Goal: Information Seeking & Learning: Learn about a topic

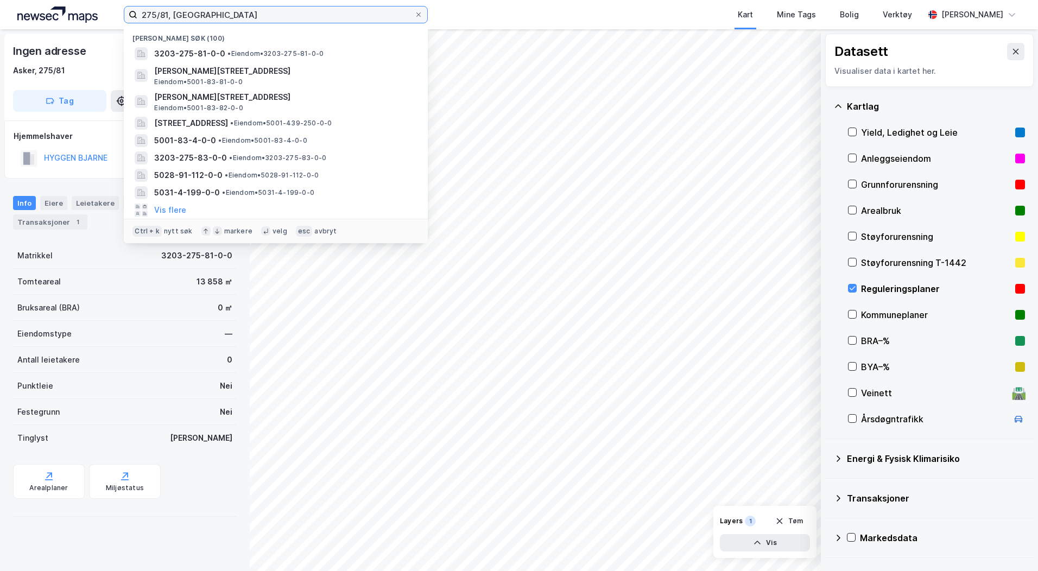
drag, startPoint x: 211, startPoint y: 16, endPoint x: 96, endPoint y: 10, distance: 115.2
click at [96, 10] on div "275/81, asker Nylige søk [PHONE_NUMBER] • Eiendom • 3203-275-81-0-0 Anna [STREE…" at bounding box center [519, 14] width 1038 height 29
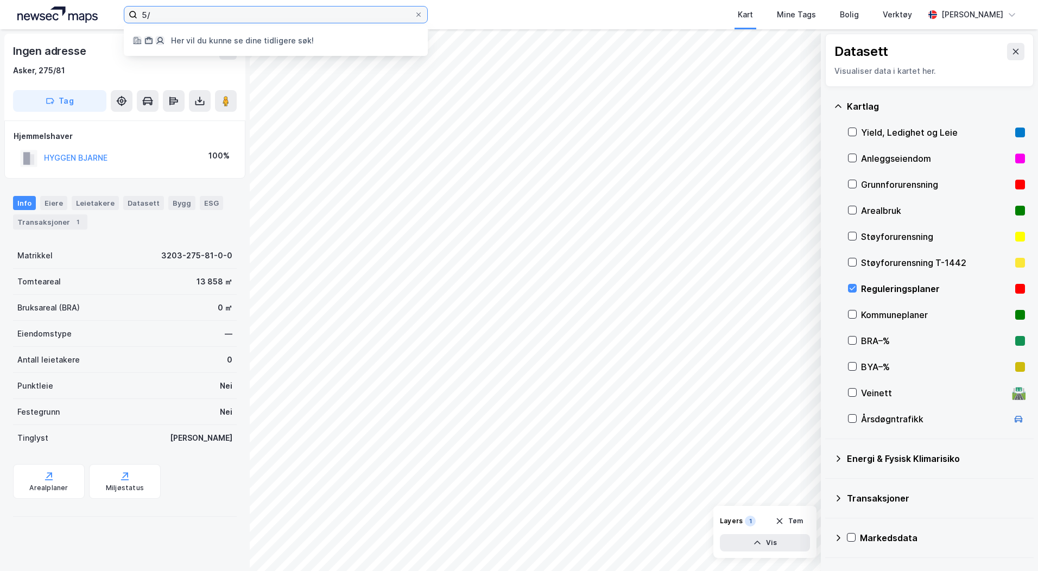
type input "5"
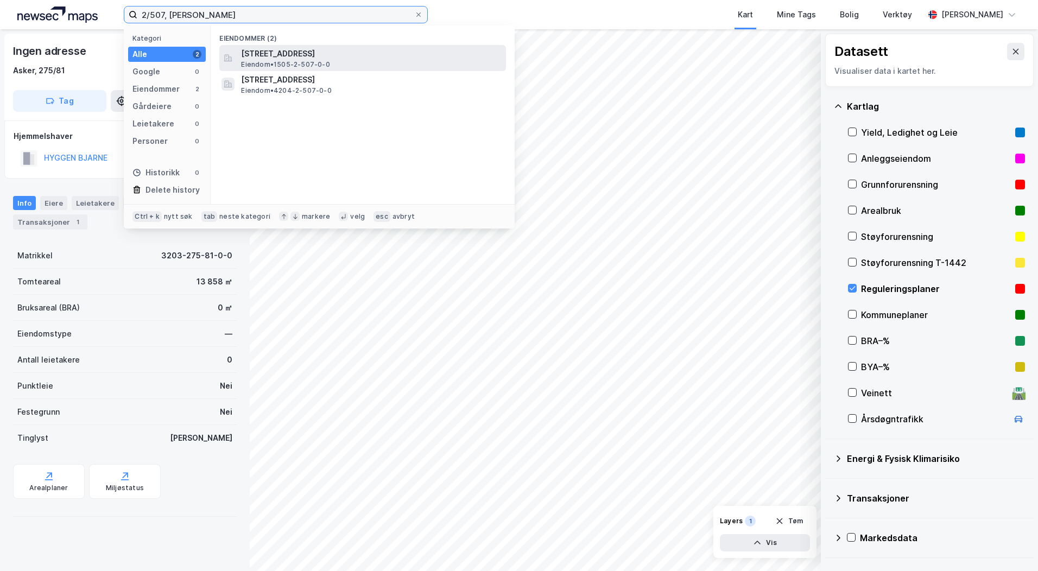
type input "2/507, [PERSON_NAME]"
click at [411, 52] on span "[STREET_ADDRESS]" at bounding box center [371, 53] width 260 height 13
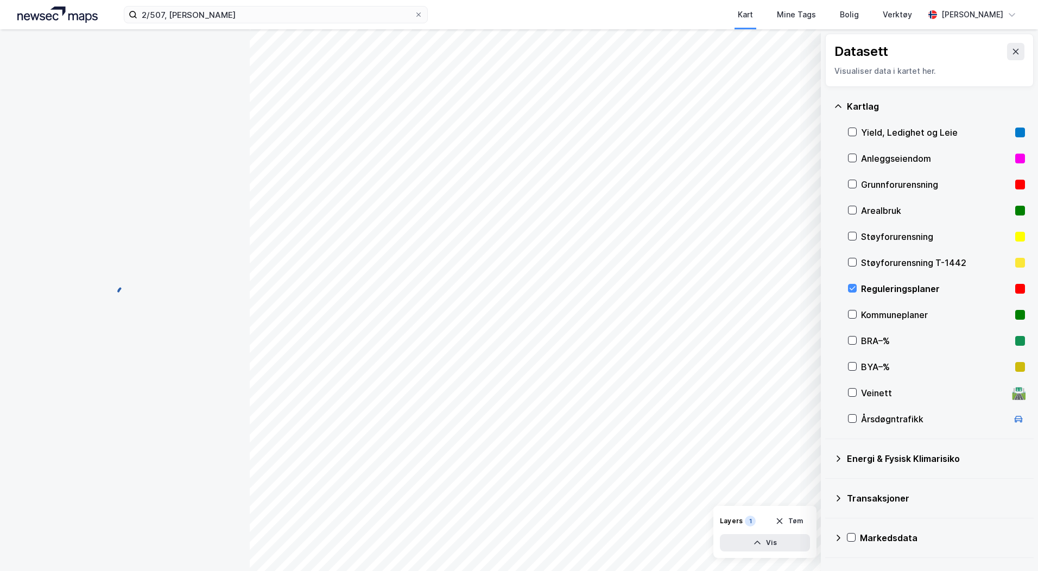
scroll to position [2, 0]
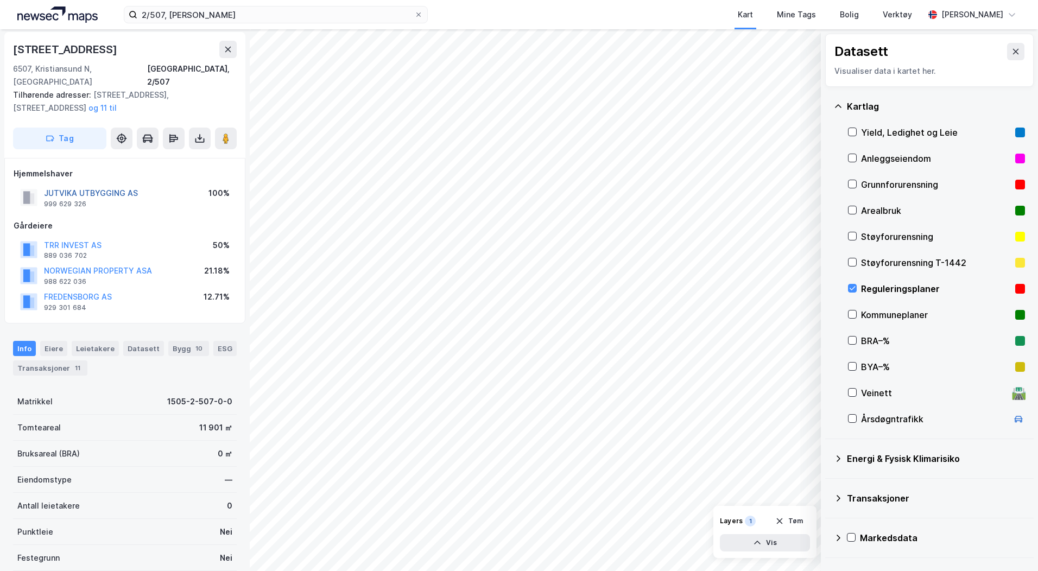
click at [0, 0] on button "JUTVIKA UTBYGGING AS" at bounding box center [0, 0] width 0 height 0
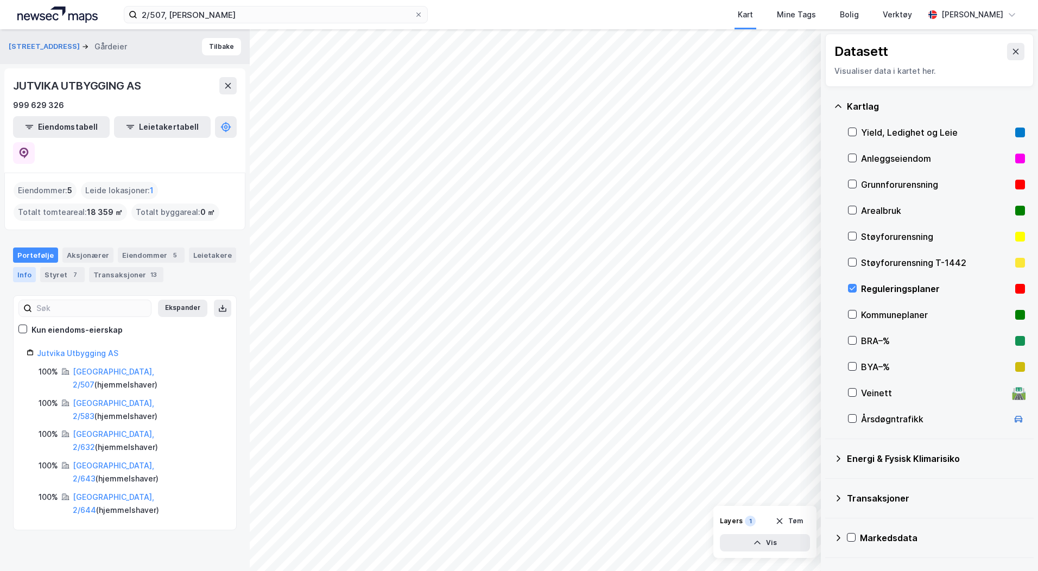
click at [28, 267] on div "Info" at bounding box center [24, 274] width 23 height 15
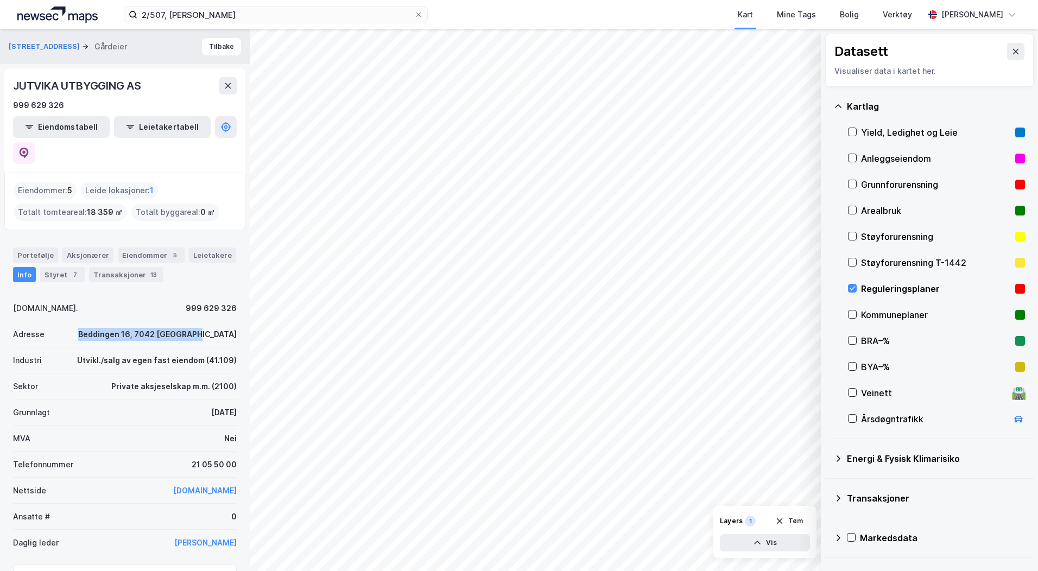
drag, startPoint x: 108, startPoint y: 306, endPoint x: 237, endPoint y: 308, distance: 129.2
click at [237, 308] on div "Sørsundveien 39 Gårdeier Tilbake JUTVIKA UTBYGGING AS 999 629 326 Eiendomstabel…" at bounding box center [125, 300] width 250 height 542
drag, startPoint x: 237, startPoint y: 308, endPoint x: 201, endPoint y: 308, distance: 35.8
copy div "Beddingen 16, 7042 [GEOGRAPHIC_DATA]"
click at [227, 85] on icon at bounding box center [228, 85] width 6 height 5
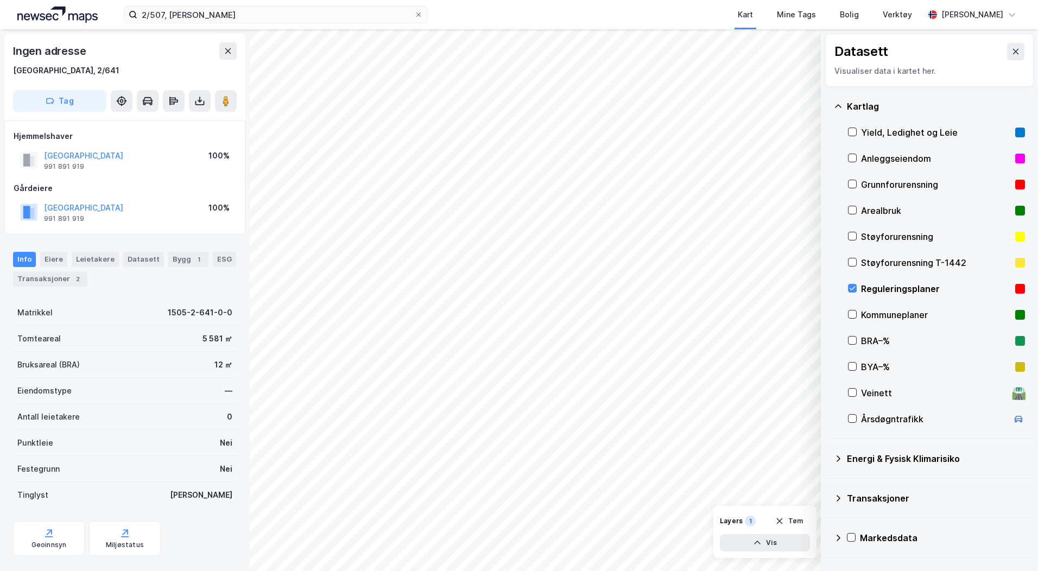
scroll to position [2, 0]
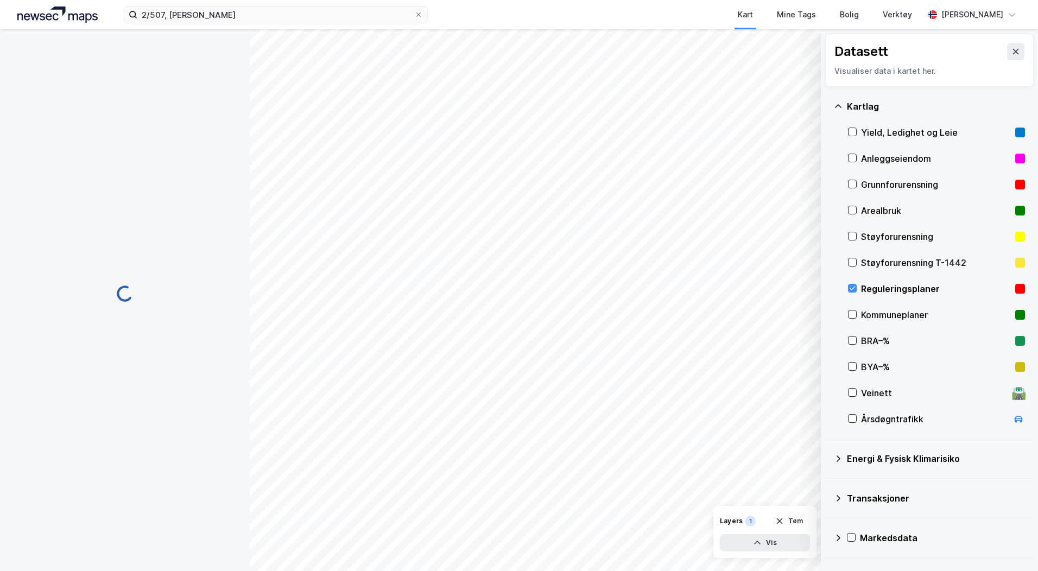
scroll to position [2, 0]
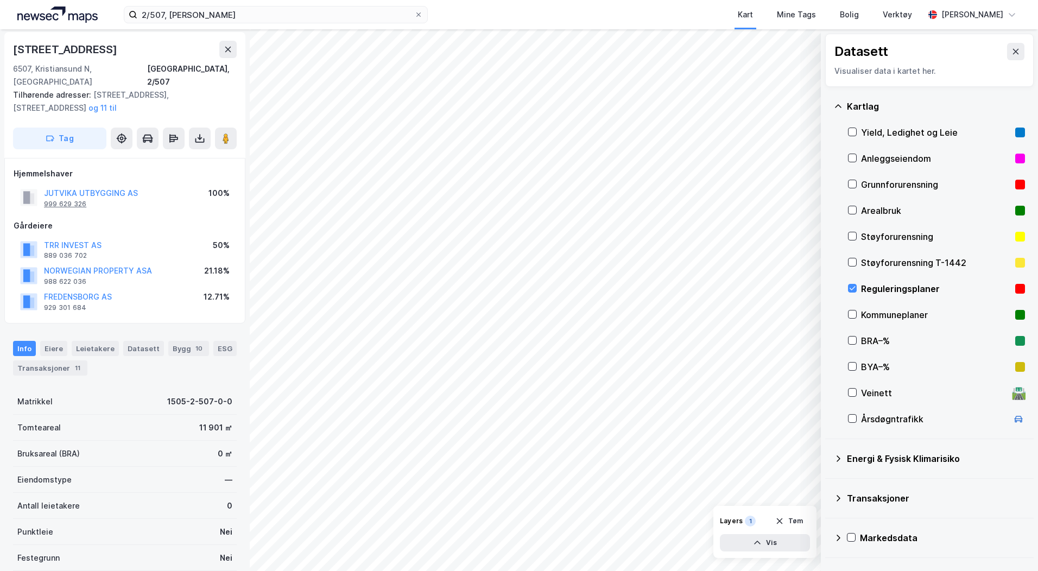
click at [65, 200] on div "999 629 326" at bounding box center [65, 204] width 42 height 9
click at [196, 135] on icon at bounding box center [199, 140] width 11 height 11
click at [149, 157] on div "Last ned grunnbok" at bounding box center [146, 161] width 63 height 9
click at [852, 286] on icon at bounding box center [852, 288] width 8 height 8
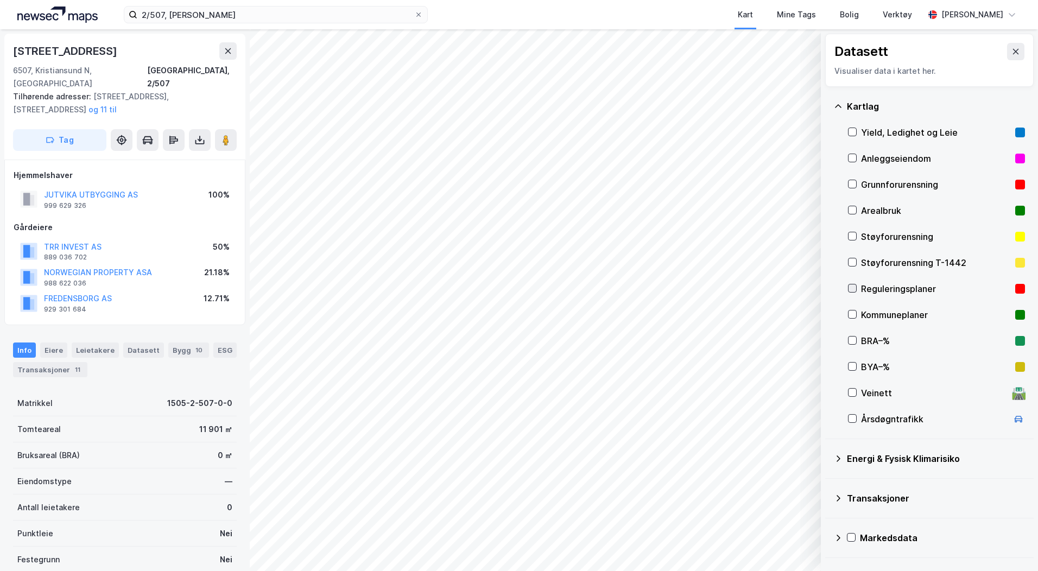
click at [852, 286] on icon at bounding box center [852, 288] width 8 height 8
click at [1013, 51] on icon at bounding box center [1016, 51] width 6 height 5
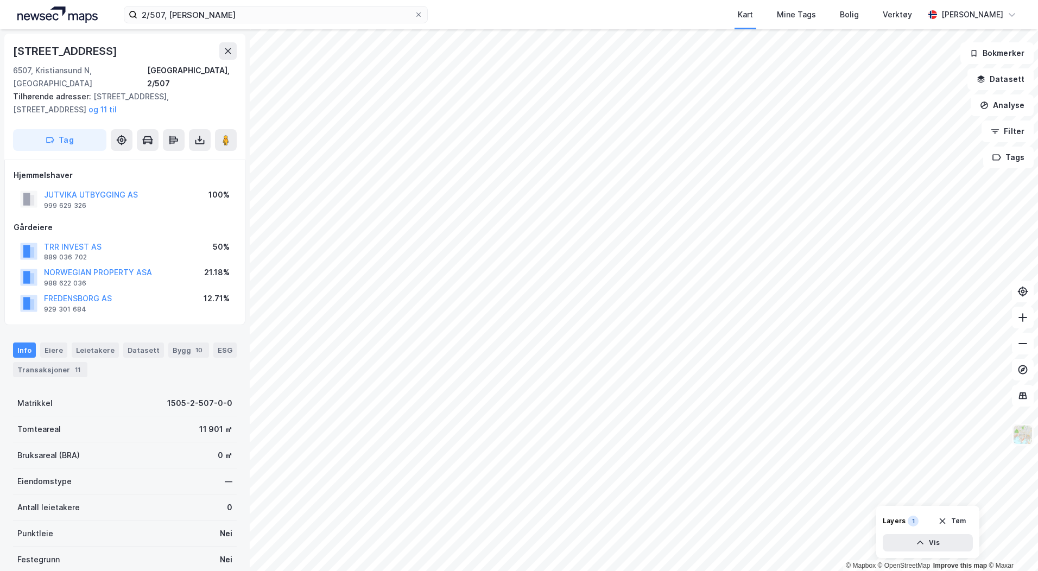
click at [1018, 437] on img at bounding box center [1022, 434] width 21 height 21
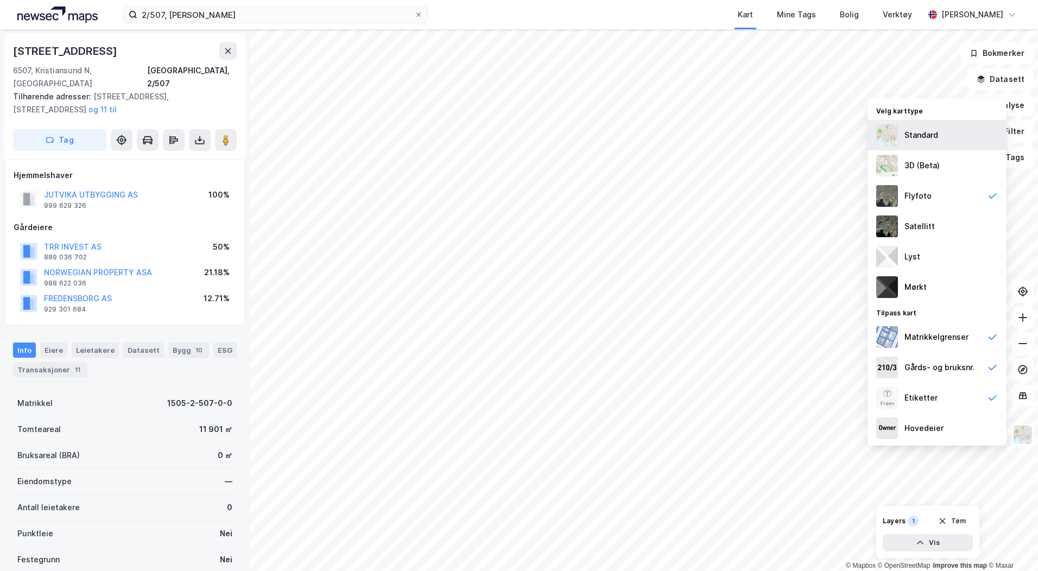
click at [893, 129] on img at bounding box center [887, 135] width 22 height 22
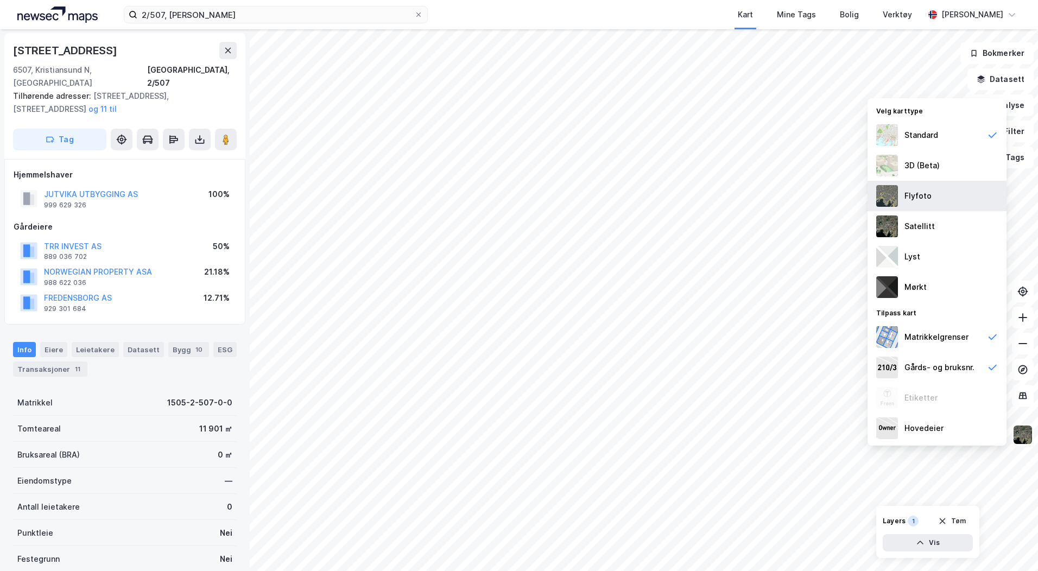
click at [903, 196] on div "Flyfoto" at bounding box center [936, 196] width 139 height 30
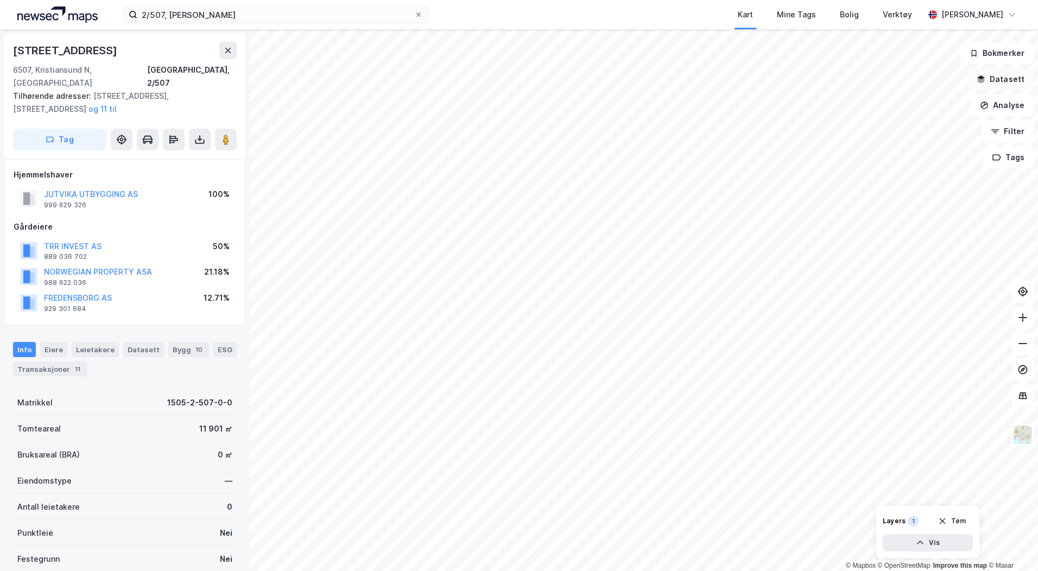
click at [998, 74] on button "Datasett" at bounding box center [1000, 79] width 66 height 22
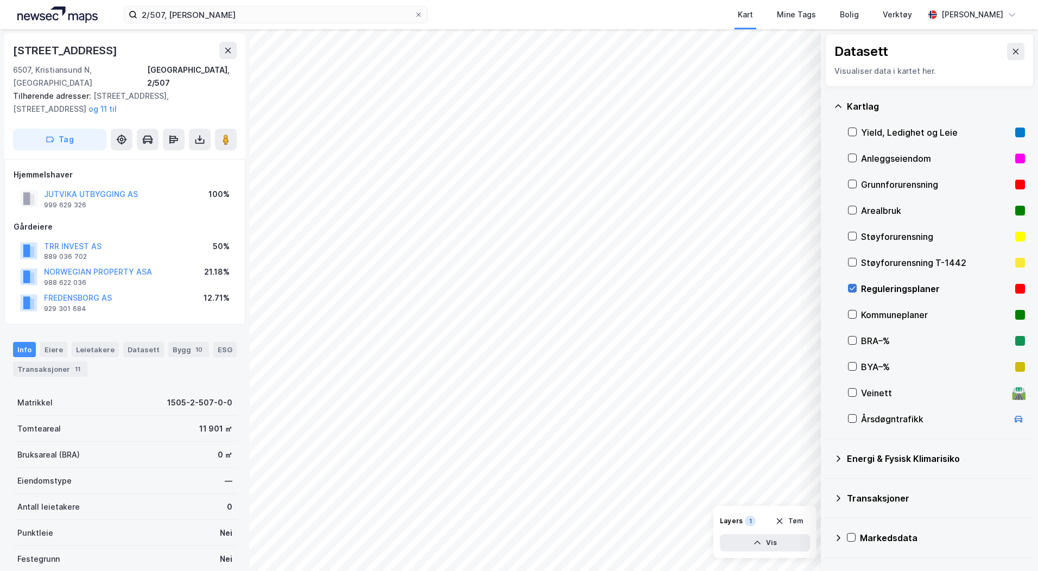
click at [850, 289] on icon at bounding box center [852, 288] width 8 height 8
click at [854, 285] on icon at bounding box center [852, 288] width 8 height 8
click at [850, 313] on icon at bounding box center [852, 314] width 8 height 8
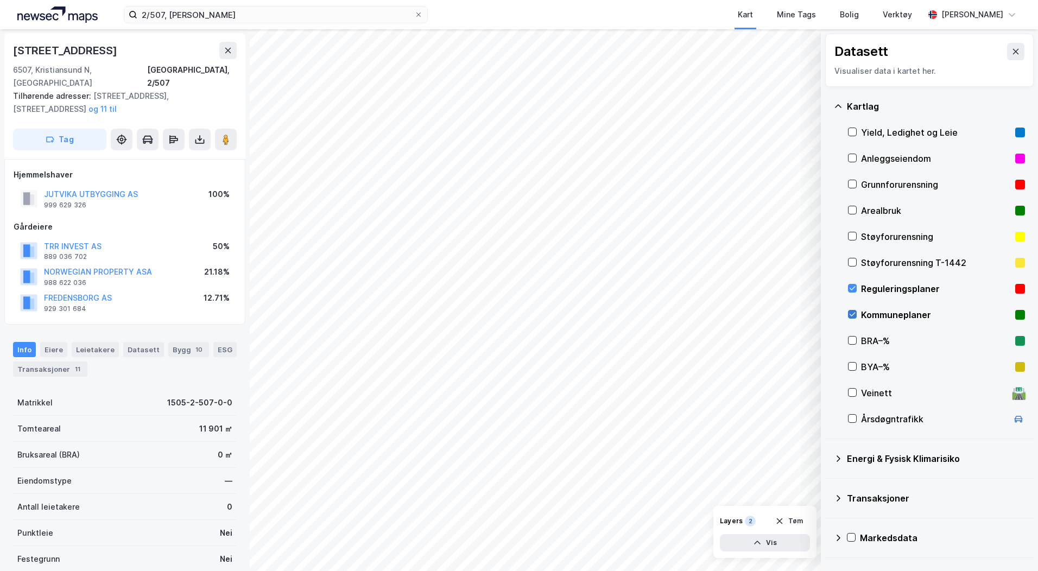
click at [850, 313] on icon at bounding box center [852, 314] width 8 height 8
click at [198, 12] on input "2/507, [PERSON_NAME]" at bounding box center [275, 15] width 277 height 16
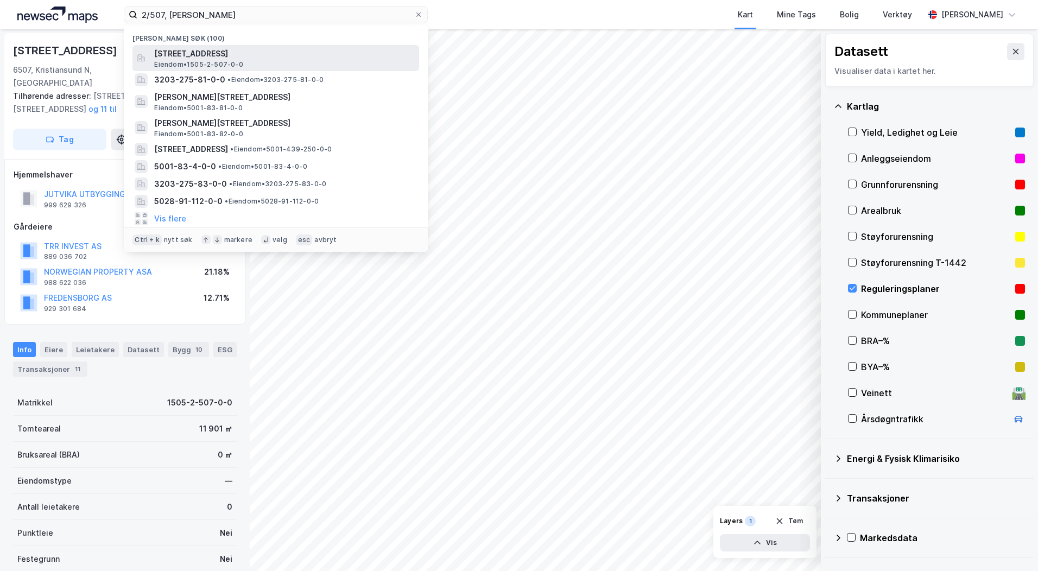
click at [214, 53] on span "[STREET_ADDRESS]" at bounding box center [284, 53] width 260 height 13
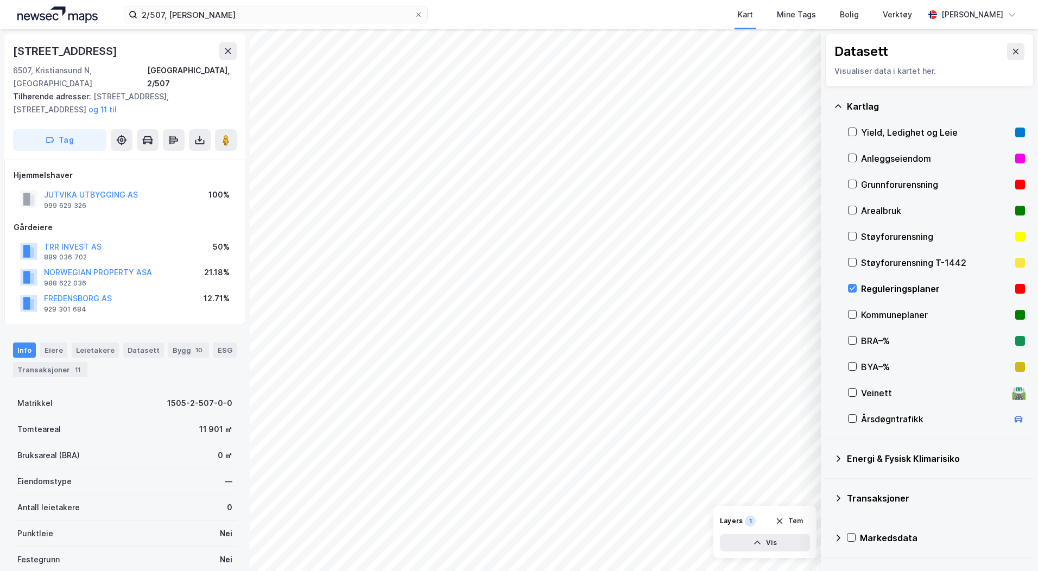
scroll to position [1, 0]
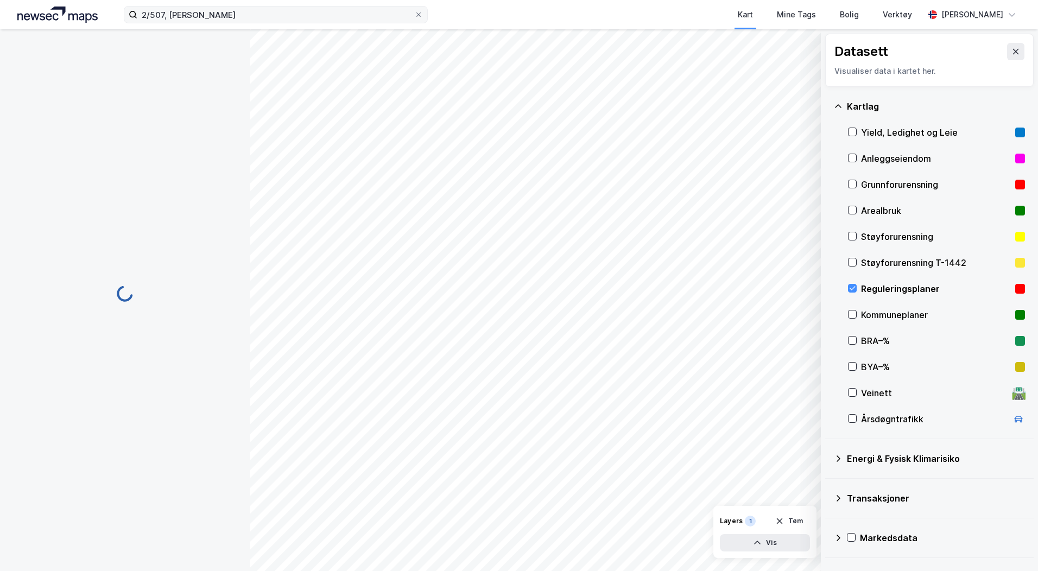
scroll to position [1, 0]
